Goal: Information Seeking & Learning: Find specific fact

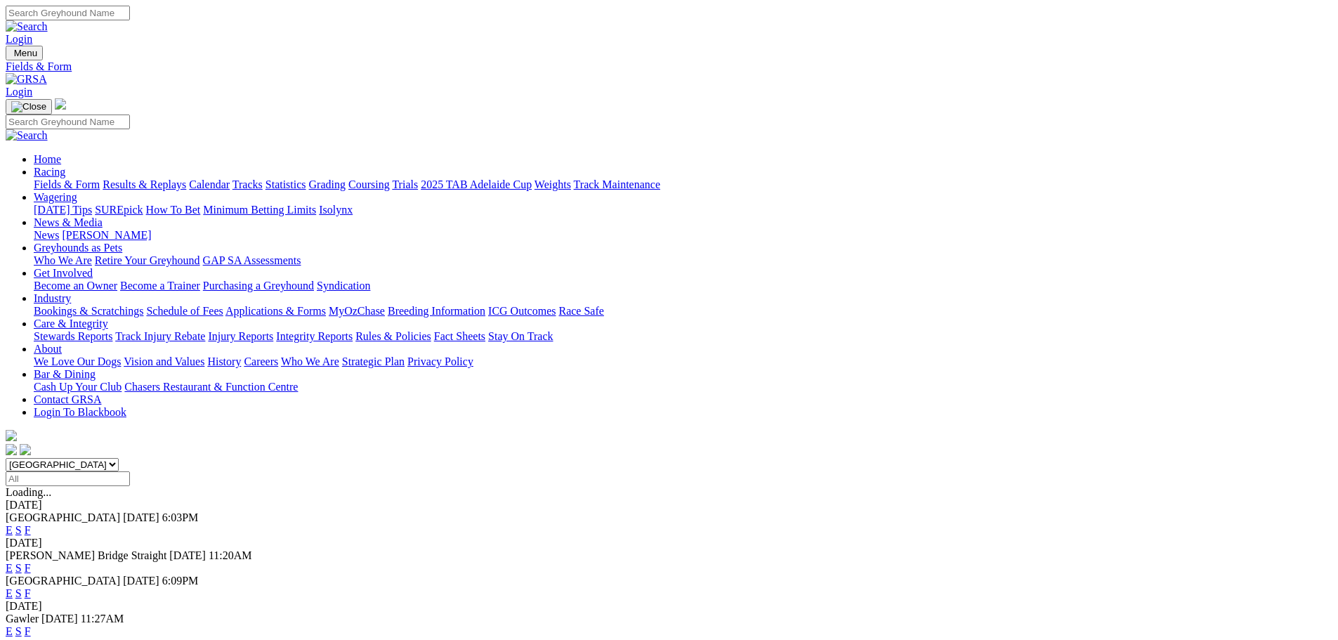
click at [31, 562] on link "F" at bounding box center [28, 568] width 6 height 12
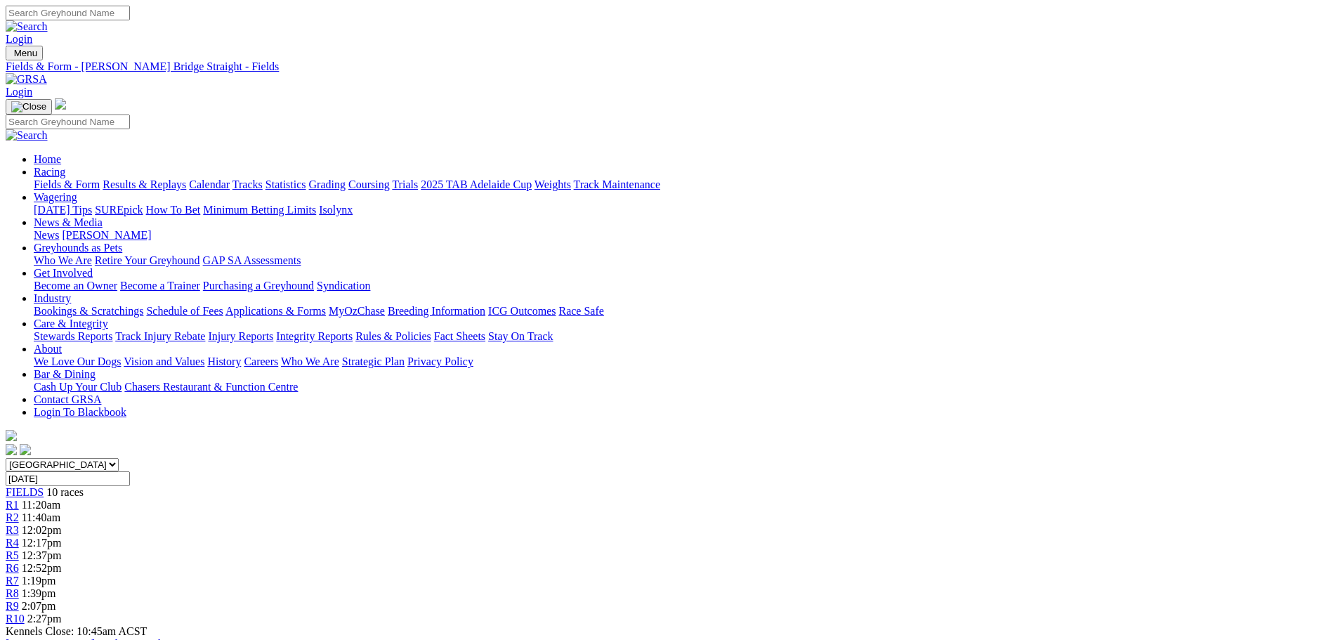
click at [130, 19] on input "Search" at bounding box center [68, 13] width 124 height 15
type input "wicket"
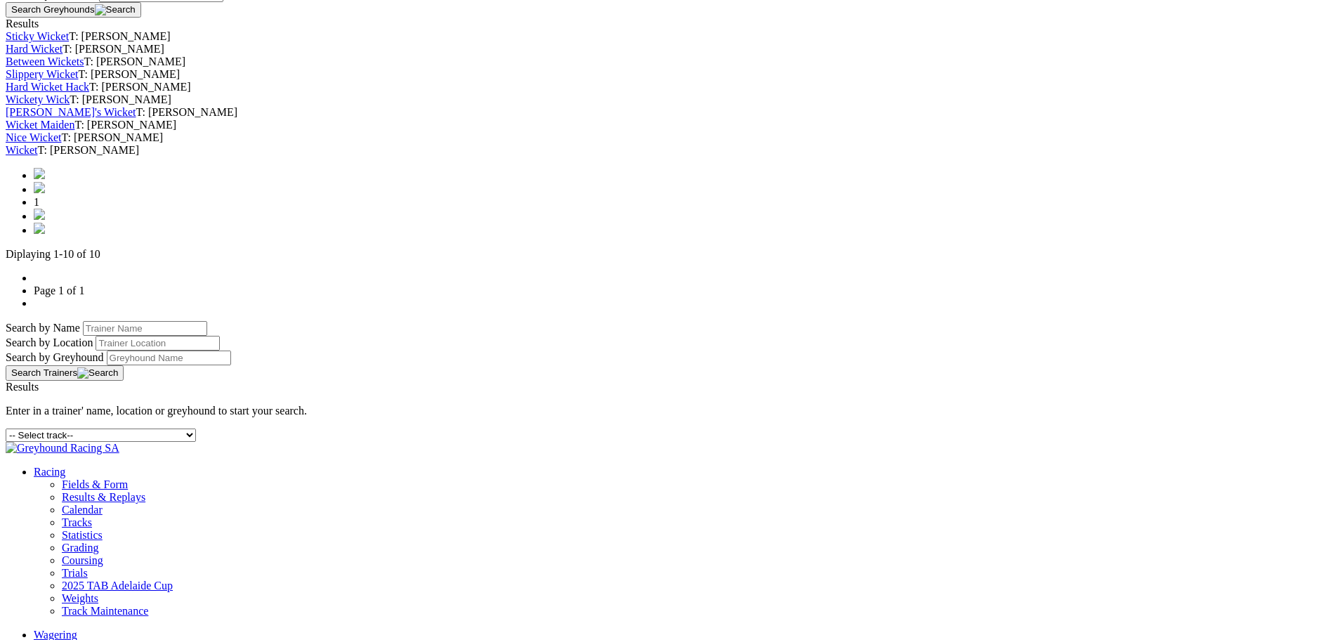
scroll to position [562, 0]
click at [38, 155] on link "Wicket" at bounding box center [22, 149] width 32 height 12
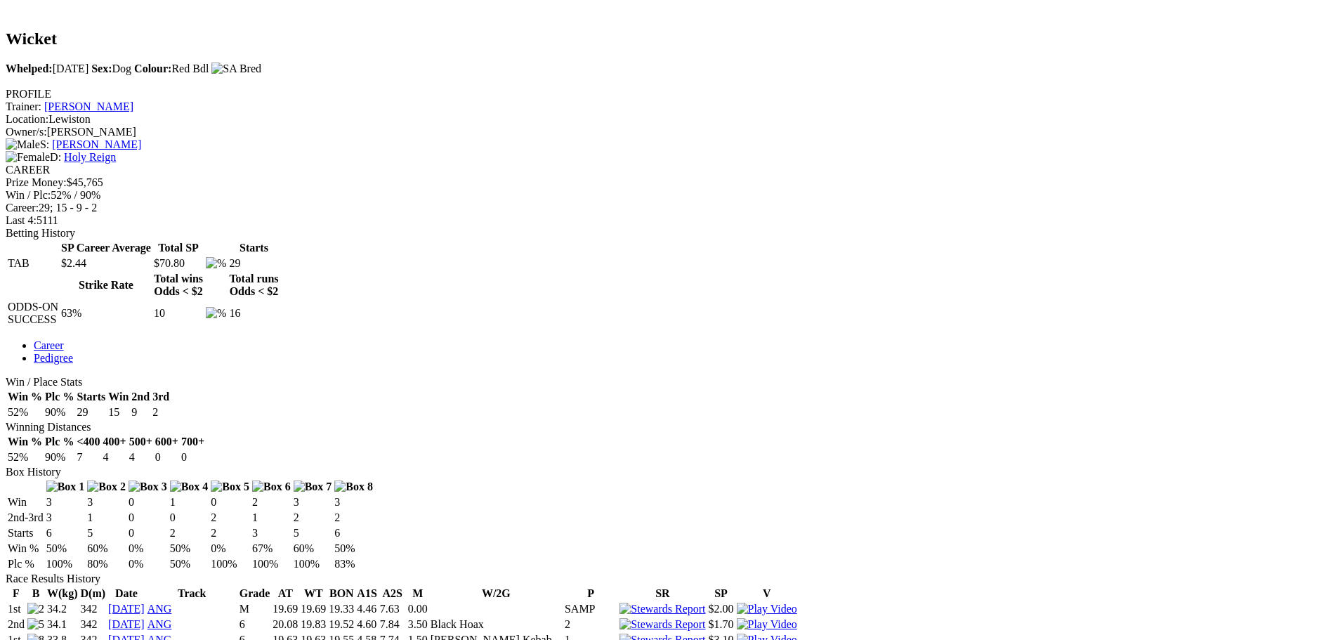
scroll to position [281, 0]
